Goal: Task Accomplishment & Management: Complete application form

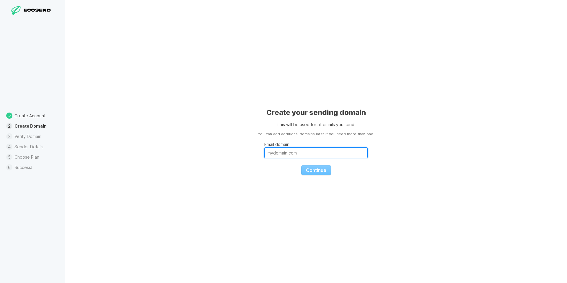
click at [292, 152] on input "Email domain" at bounding box center [316, 152] width 103 height 11
click at [185, 118] on div "Create your sending domain This will be used for all emails you send. You can a…" at bounding box center [316, 141] width 502 height 283
click at [306, 158] on body "Add a project… Welcome to EcoSend It's great to have you here! Let's get starte…" at bounding box center [283, 141] width 567 height 283
click at [295, 149] on input "Email domain" at bounding box center [316, 152] width 103 height 11
type input "a"
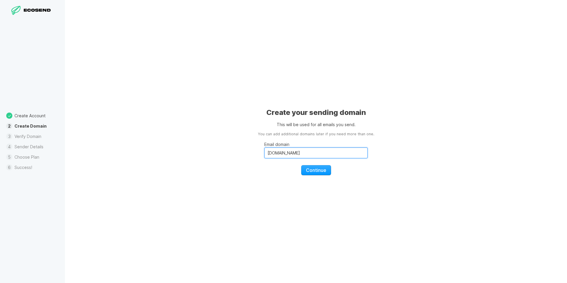
type input "[DOMAIN_NAME]"
click at [301, 165] on button "Continue" at bounding box center [316, 170] width 30 height 10
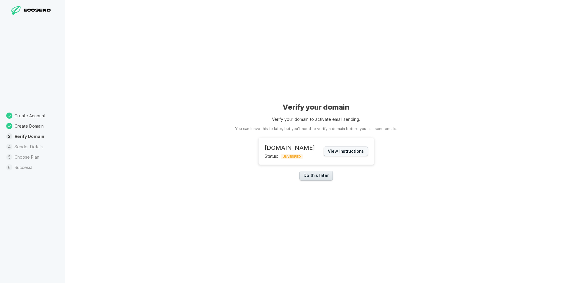
click at [322, 175] on link "Do this later" at bounding box center [316, 176] width 33 height 10
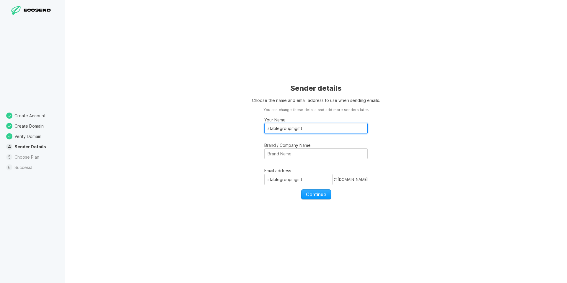
drag, startPoint x: 263, startPoint y: 129, endPoint x: 246, endPoint y: 128, distance: 17.2
click at [246, 128] on div "Sender details Choose the name and email address to use when sending emails. Yo…" at bounding box center [316, 141] width 502 height 283
type input "The Stable Group"
paste input "The Stable Group"
type input "The Stable Group"
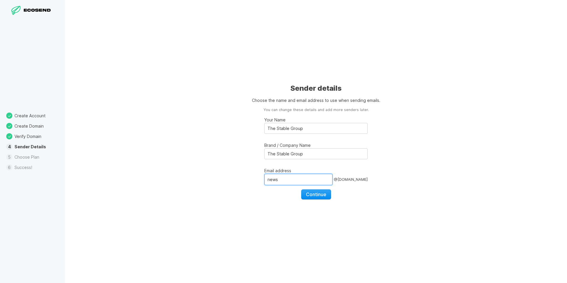
type input "news"
click at [327, 197] on button "Continue" at bounding box center [316, 194] width 30 height 10
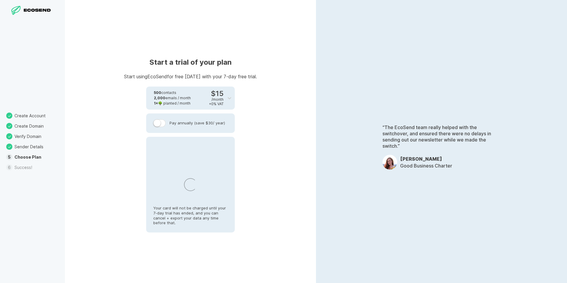
select select "CA"
